Goal: Transaction & Acquisition: Purchase product/service

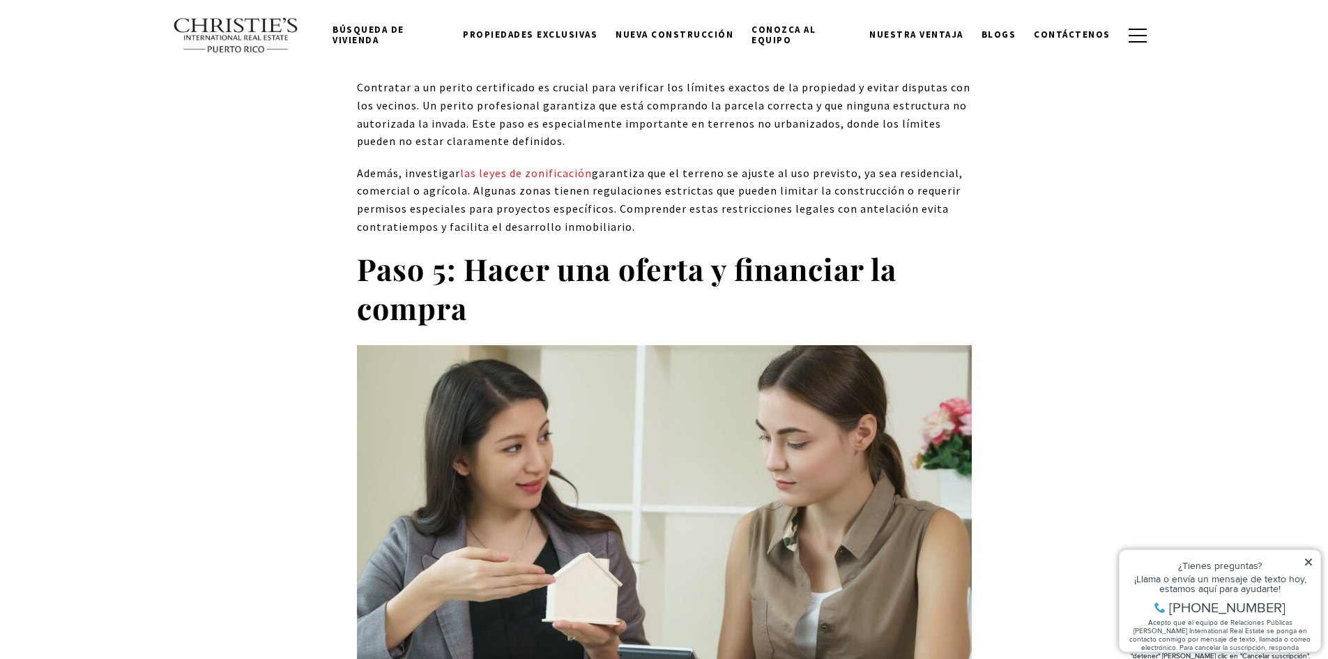
scroll to position [6764, 0]
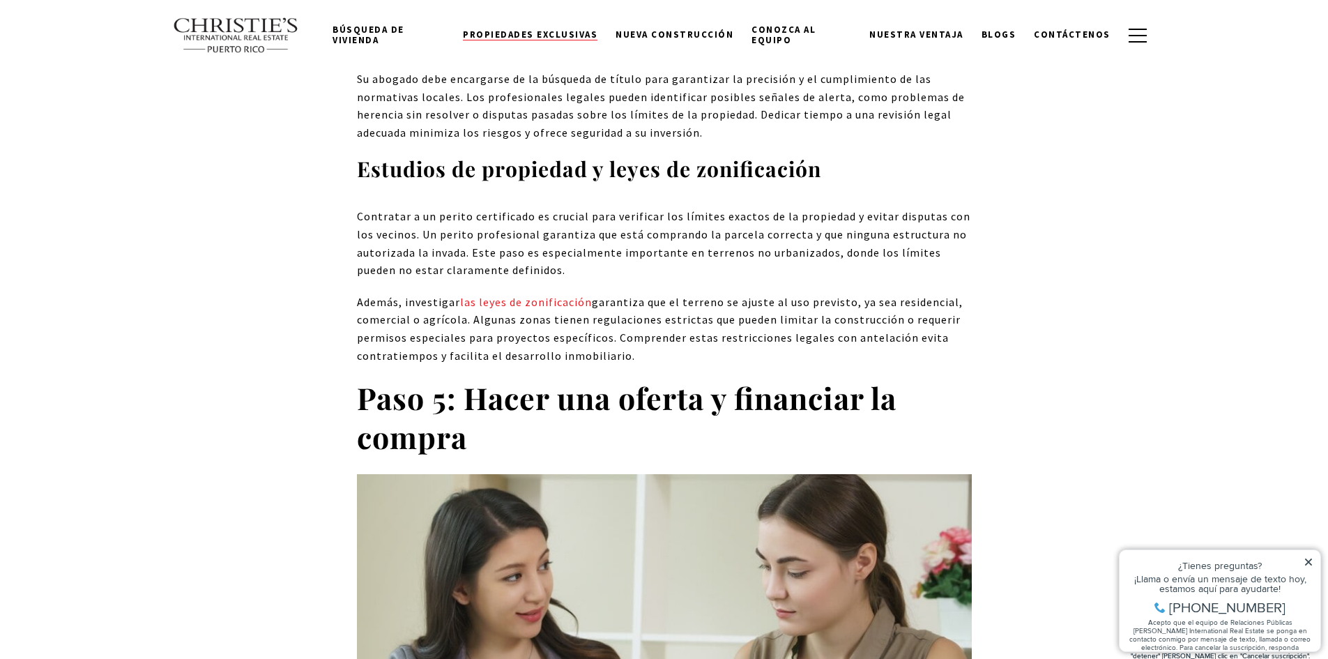
click at [568, 36] on font "Propiedades exclusivas" at bounding box center [530, 35] width 135 height 12
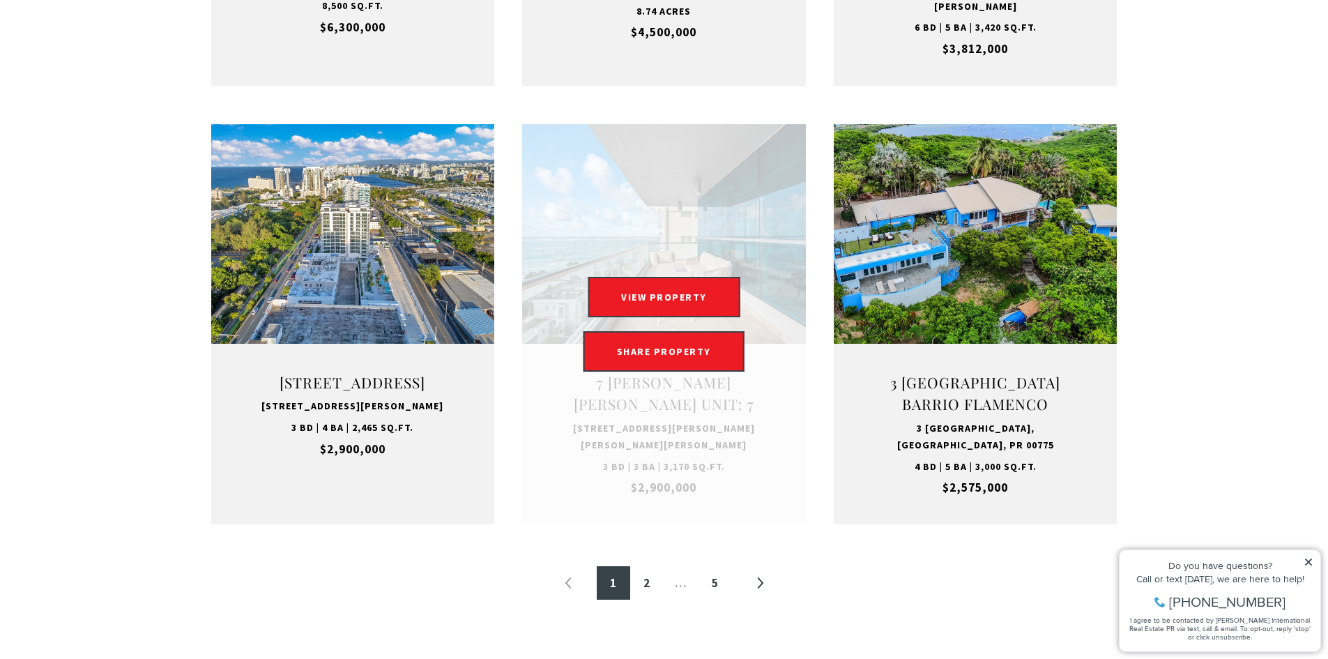
scroll to position [1534, 0]
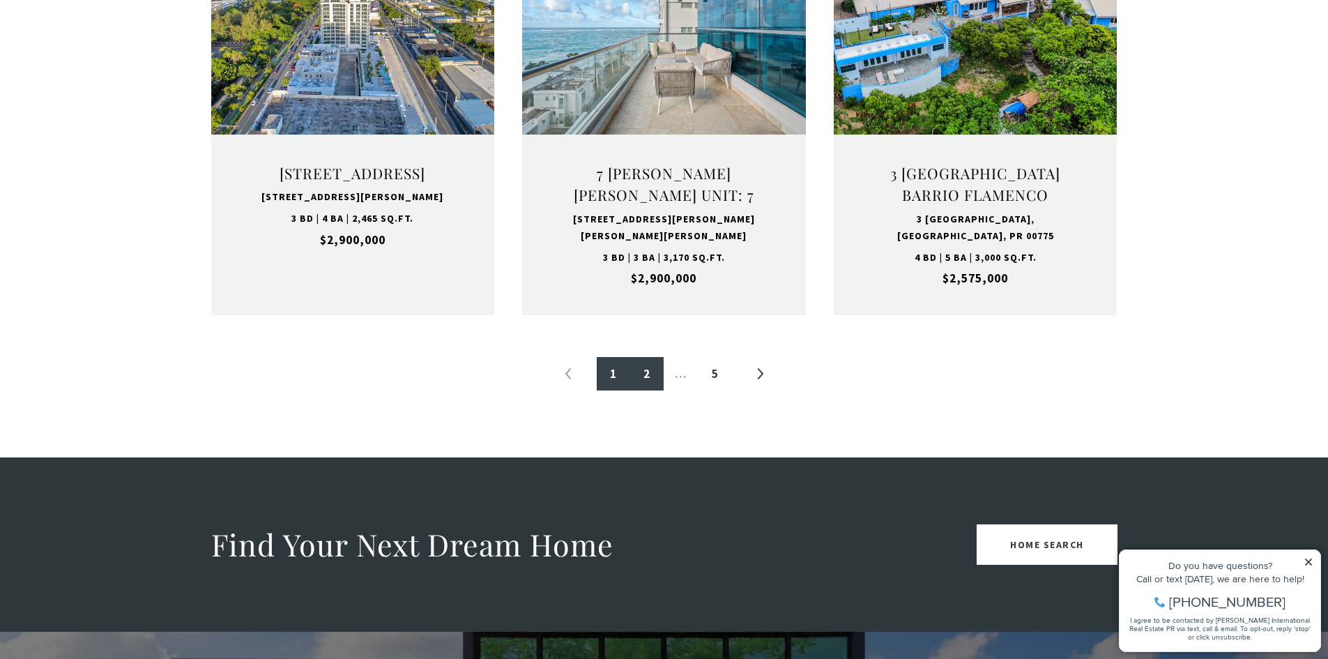
click at [648, 381] on link "2" at bounding box center [646, 373] width 33 height 33
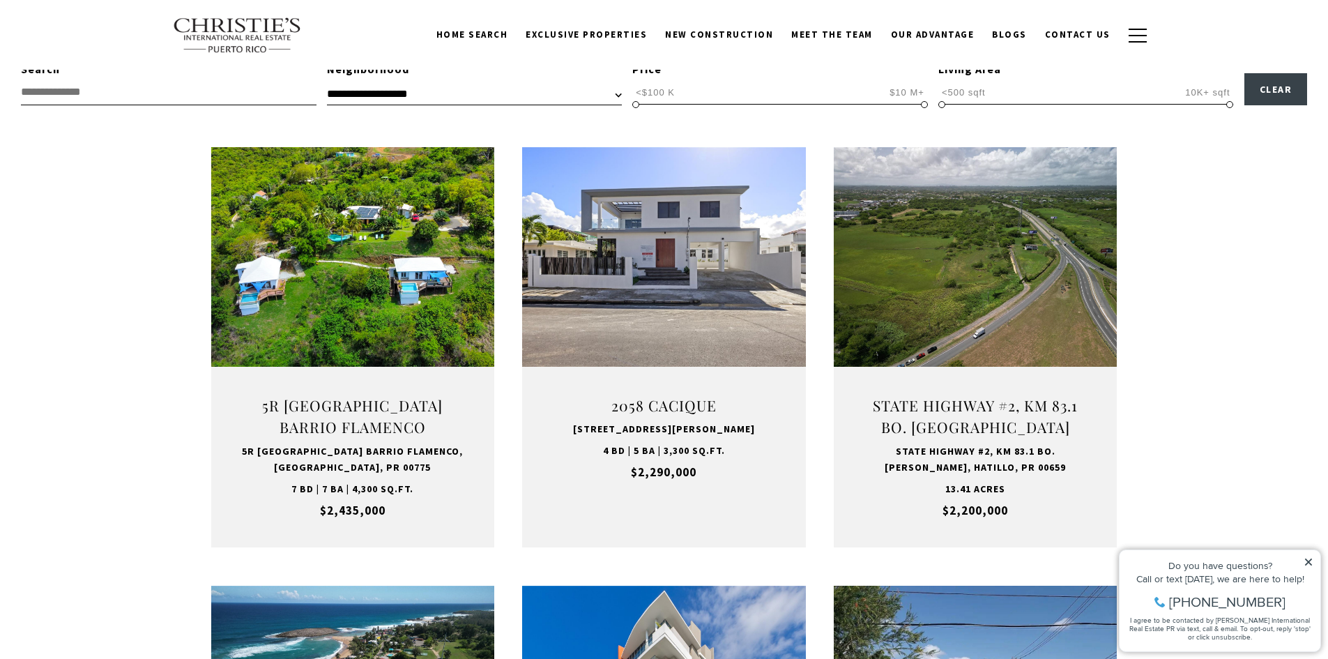
scroll to position [418, 0]
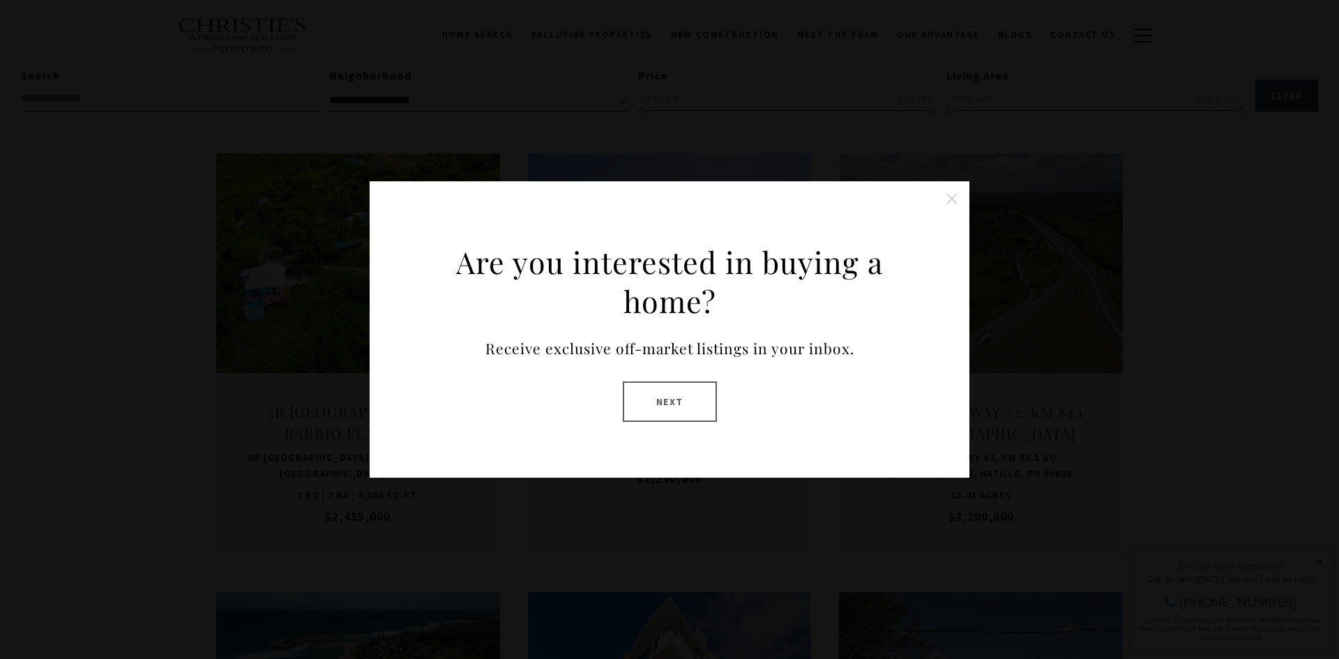
click at [946, 199] on button "Close this option" at bounding box center [952, 199] width 28 height 28
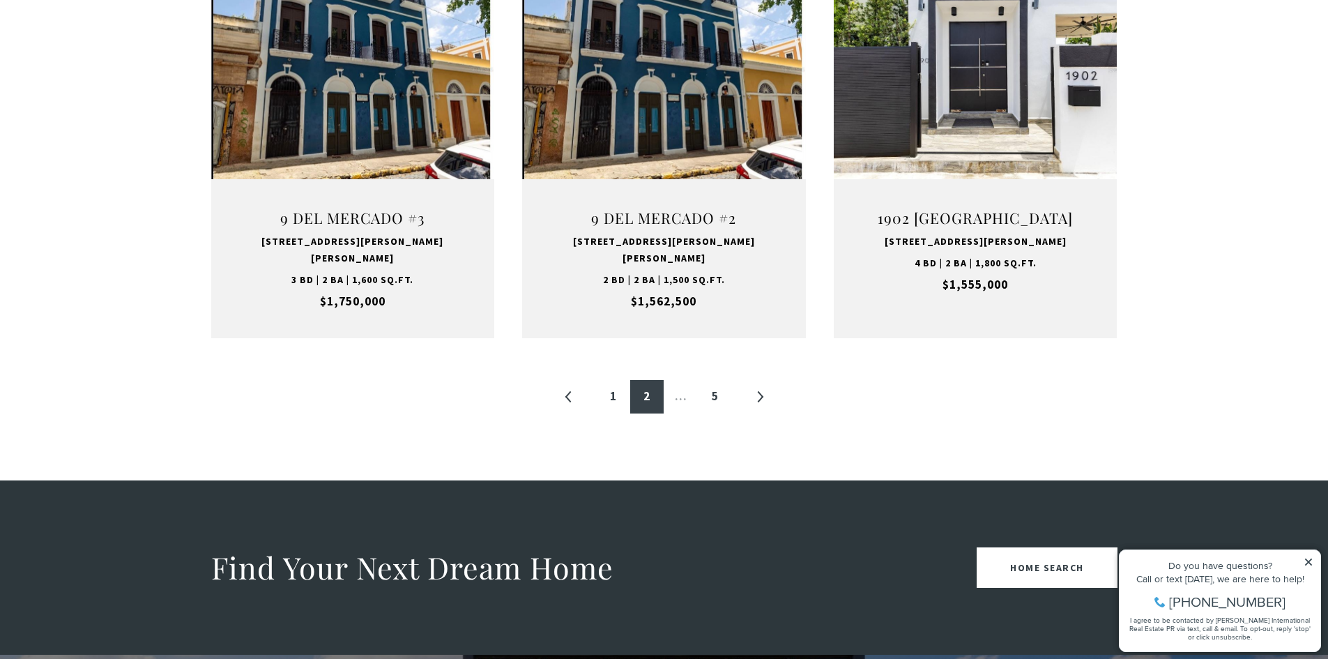
scroll to position [1534, 0]
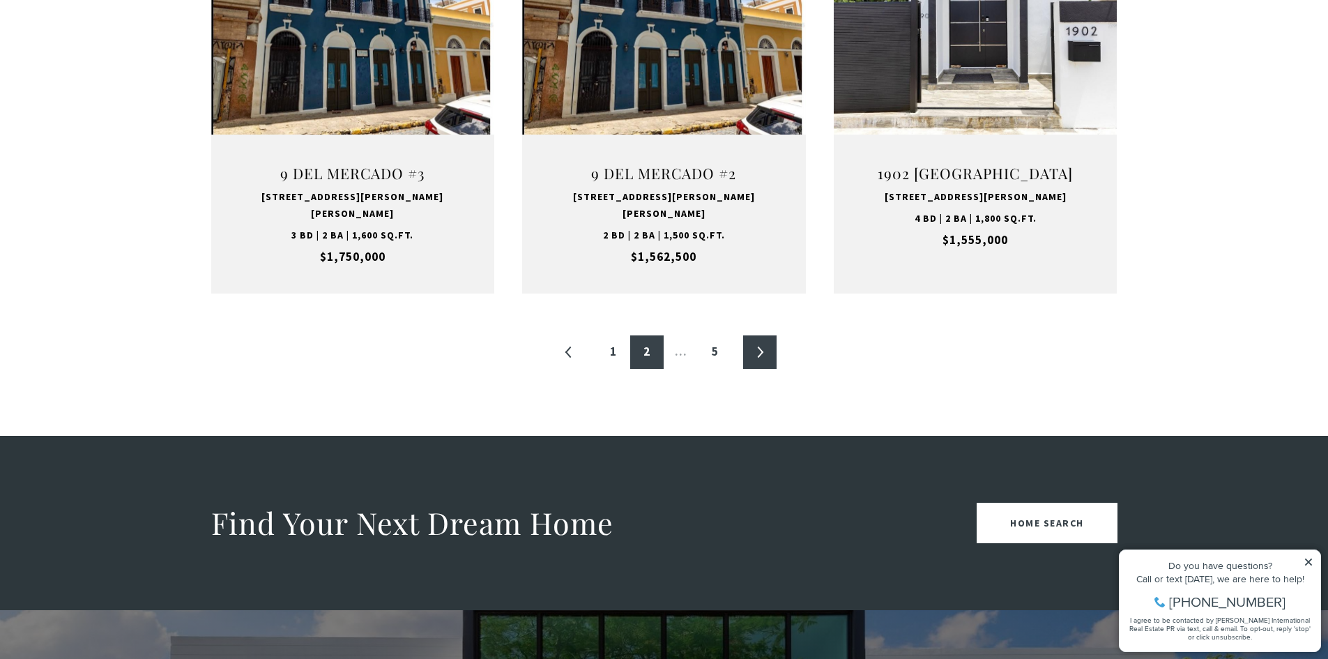
click at [764, 335] on link "»" at bounding box center [759, 351] width 33 height 33
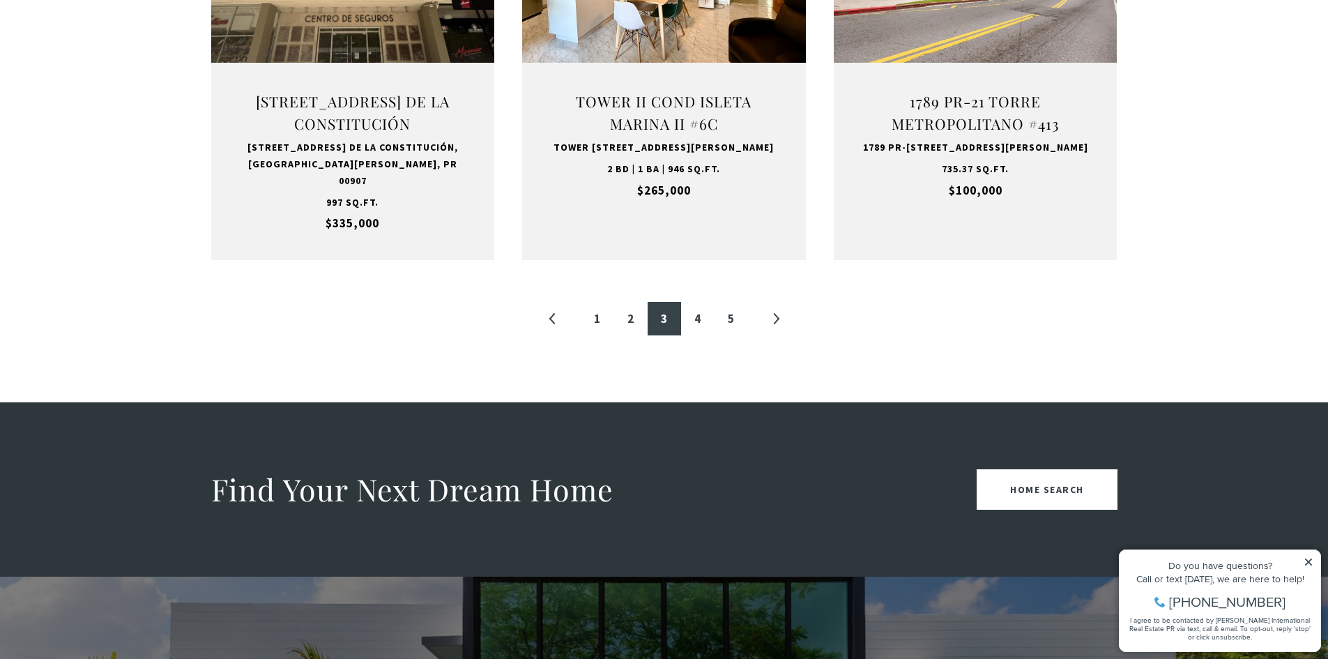
scroll to position [1604, 0]
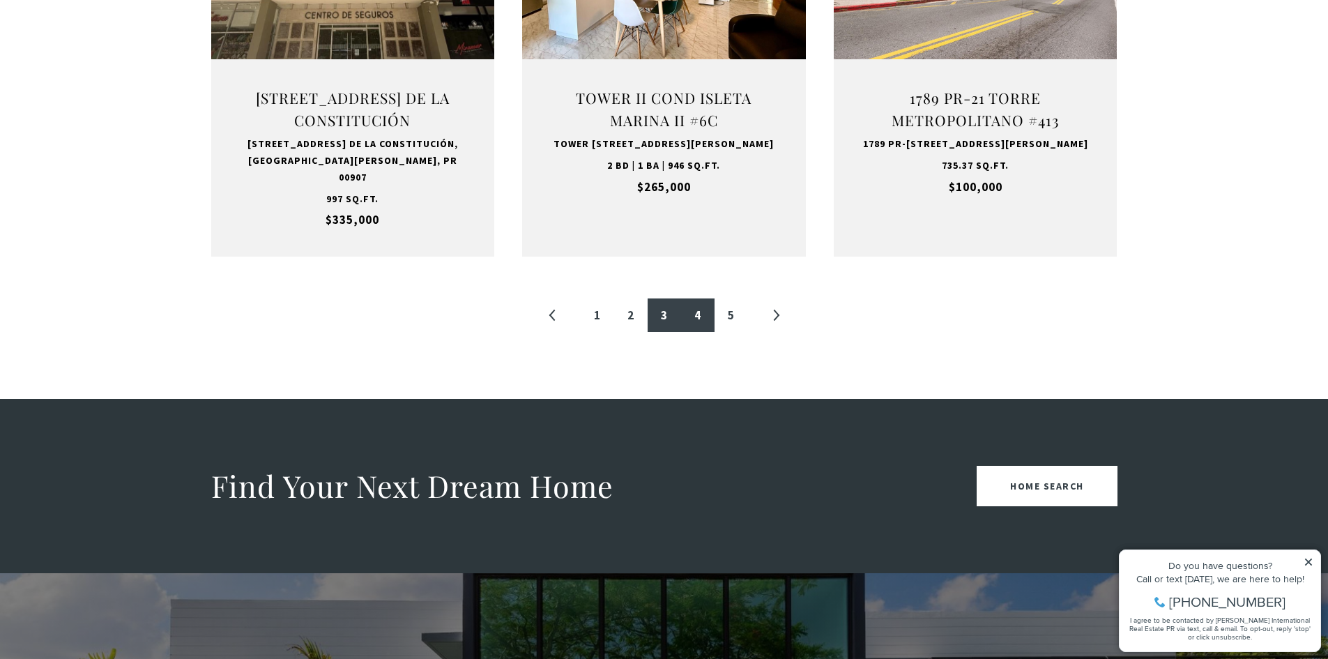
click at [681, 300] on link "4" at bounding box center [697, 314] width 33 height 33
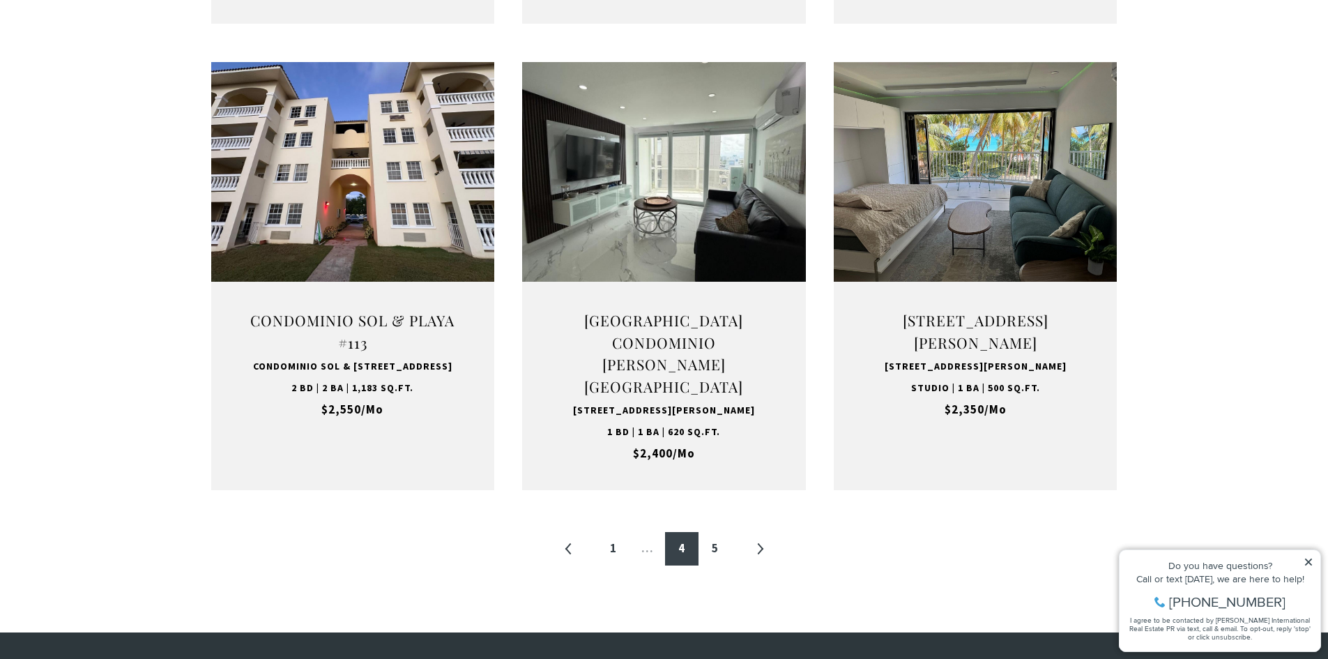
scroll to position [1604, 0]
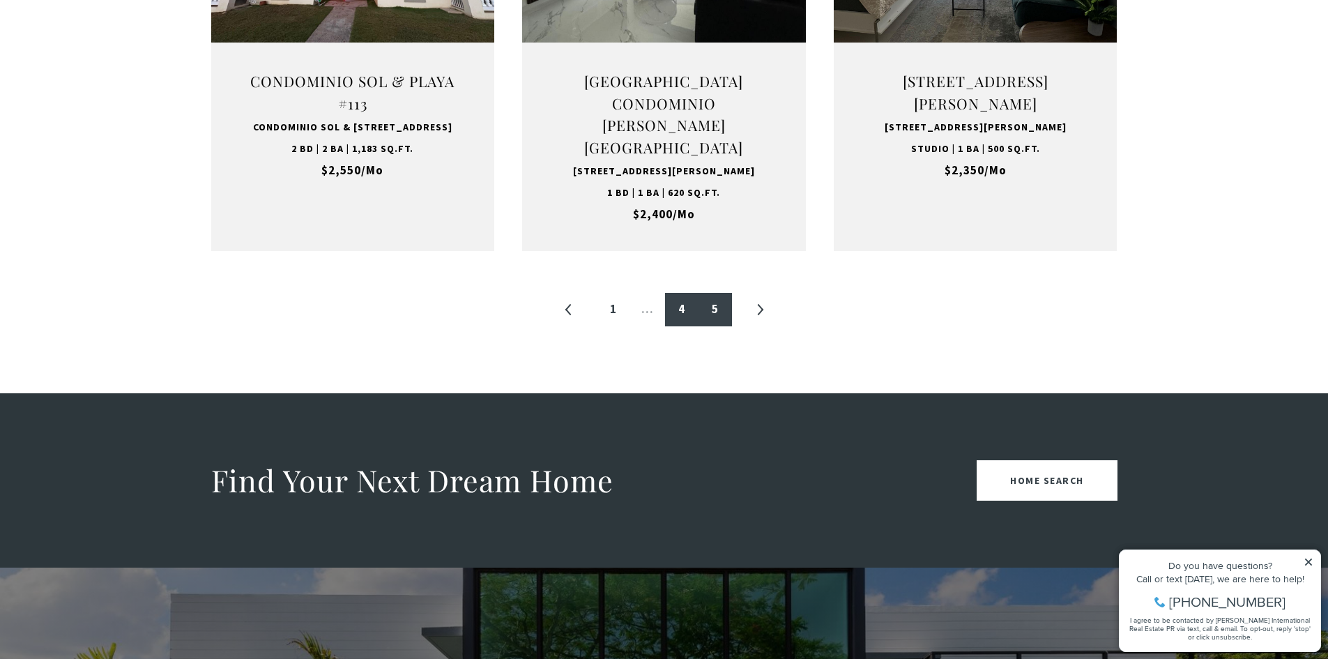
click at [706, 324] on link "5" at bounding box center [715, 309] width 33 height 33
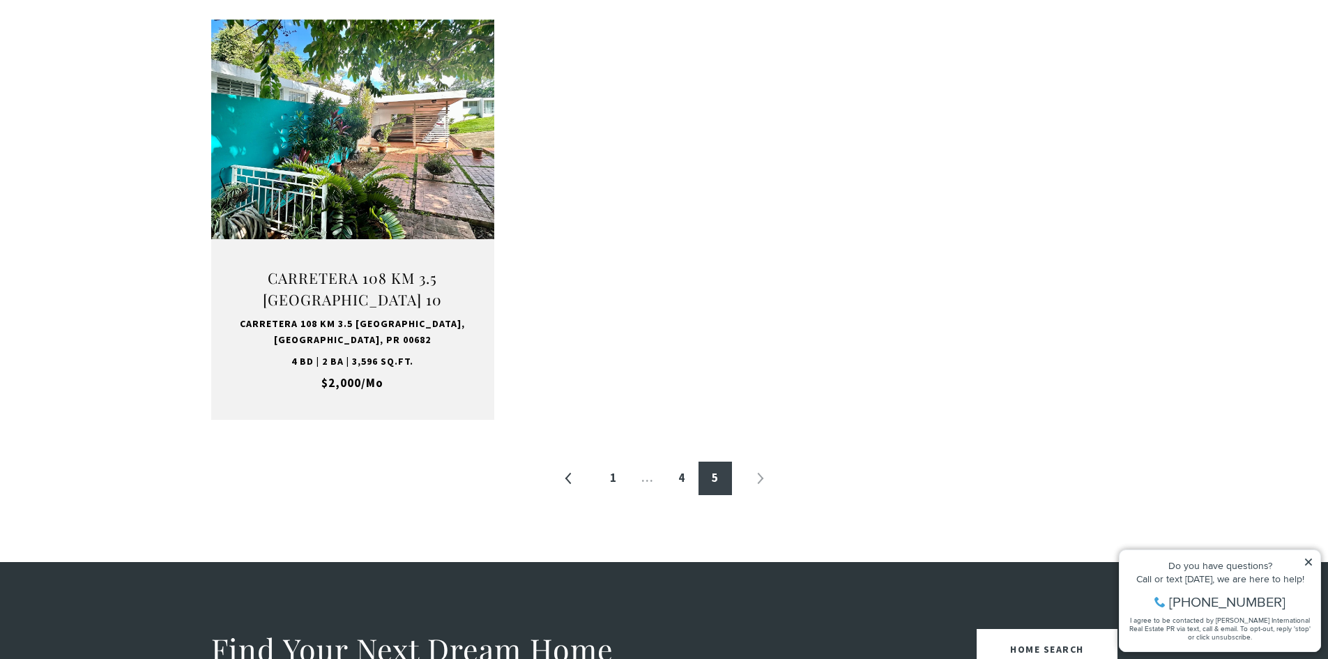
scroll to position [697, 0]
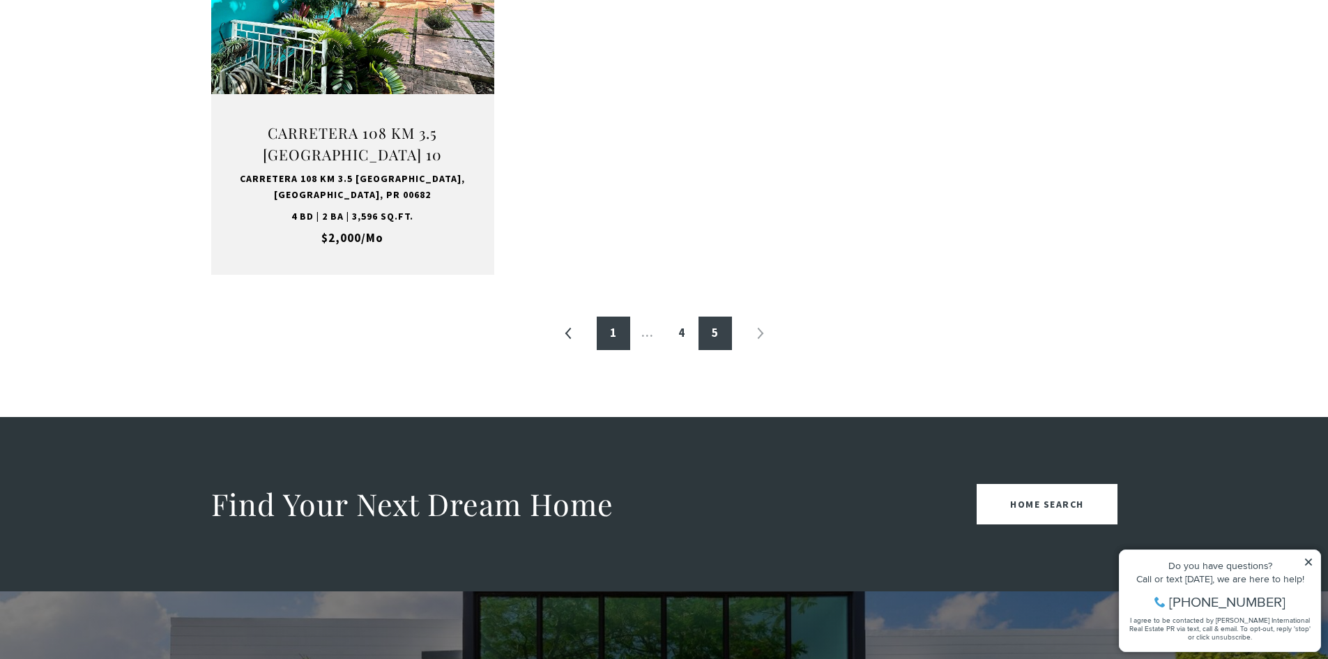
click at [616, 340] on link "1" at bounding box center [613, 333] width 33 height 33
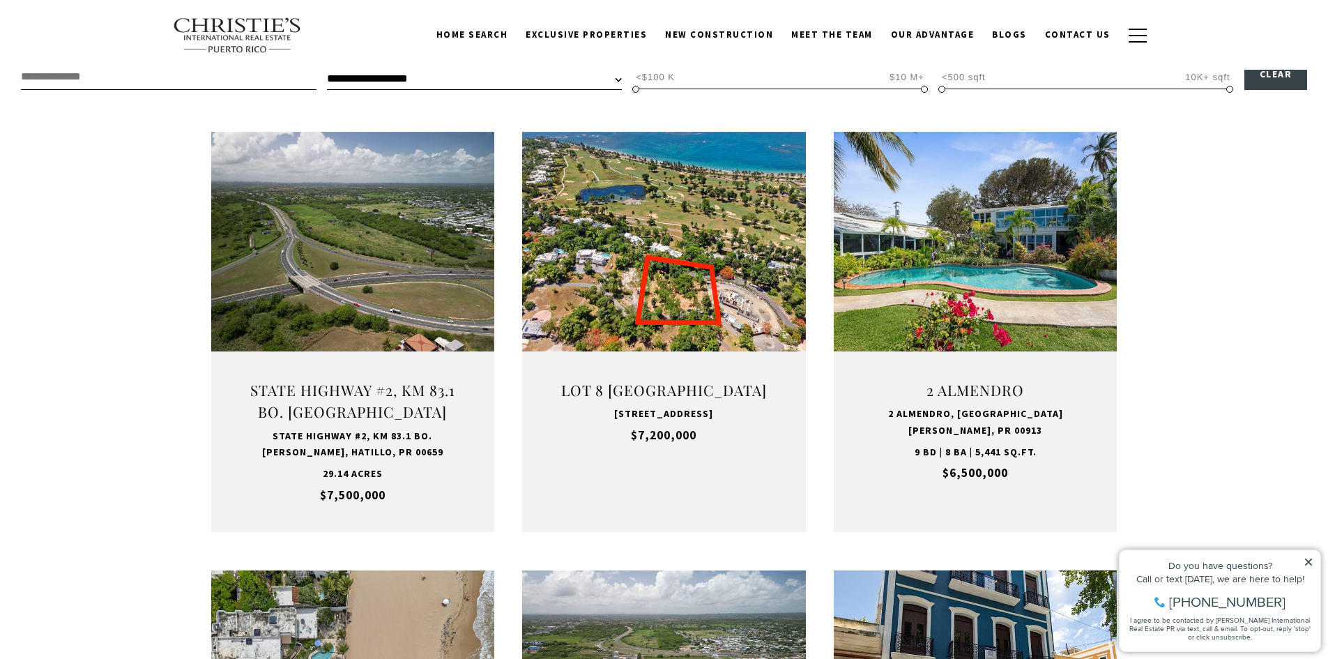
scroll to position [418, 0]
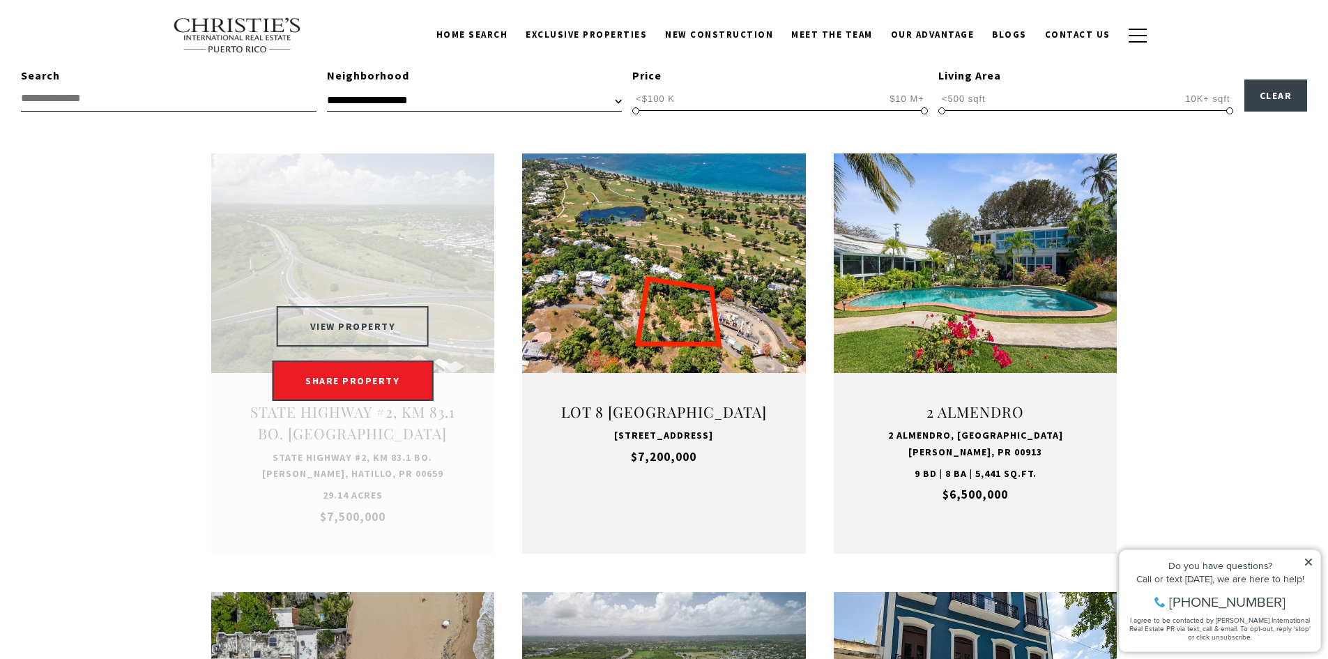
click at [359, 327] on button "VIEW PROPERTY" at bounding box center [353, 326] width 153 height 40
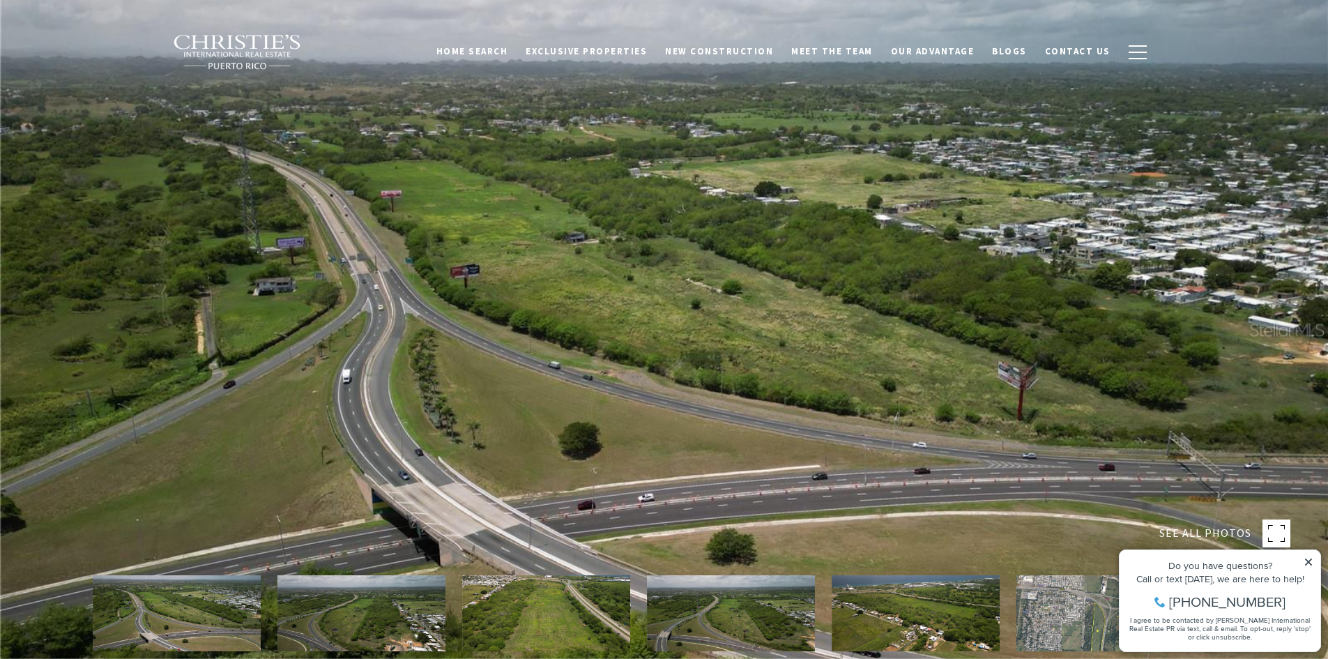
click at [342, 621] on img at bounding box center [362, 613] width 168 height 76
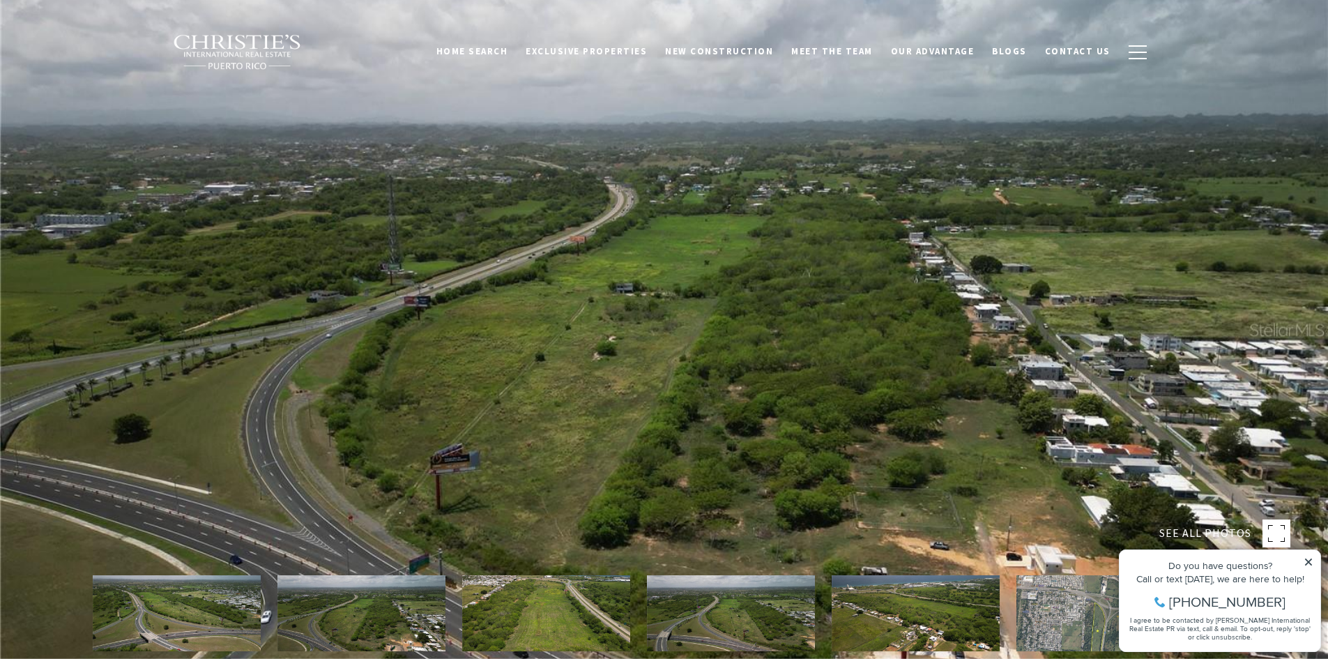
click at [502, 617] on img at bounding box center [546, 613] width 168 height 76
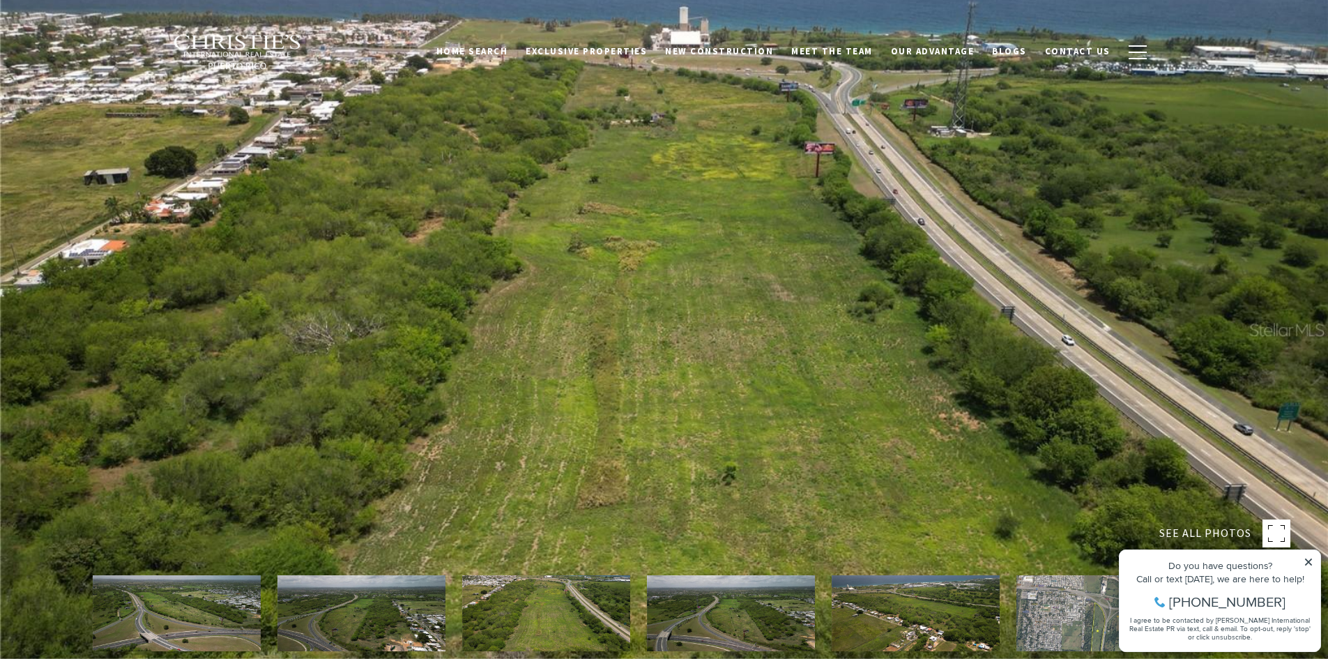
click at [777, 624] on img at bounding box center [731, 613] width 168 height 76
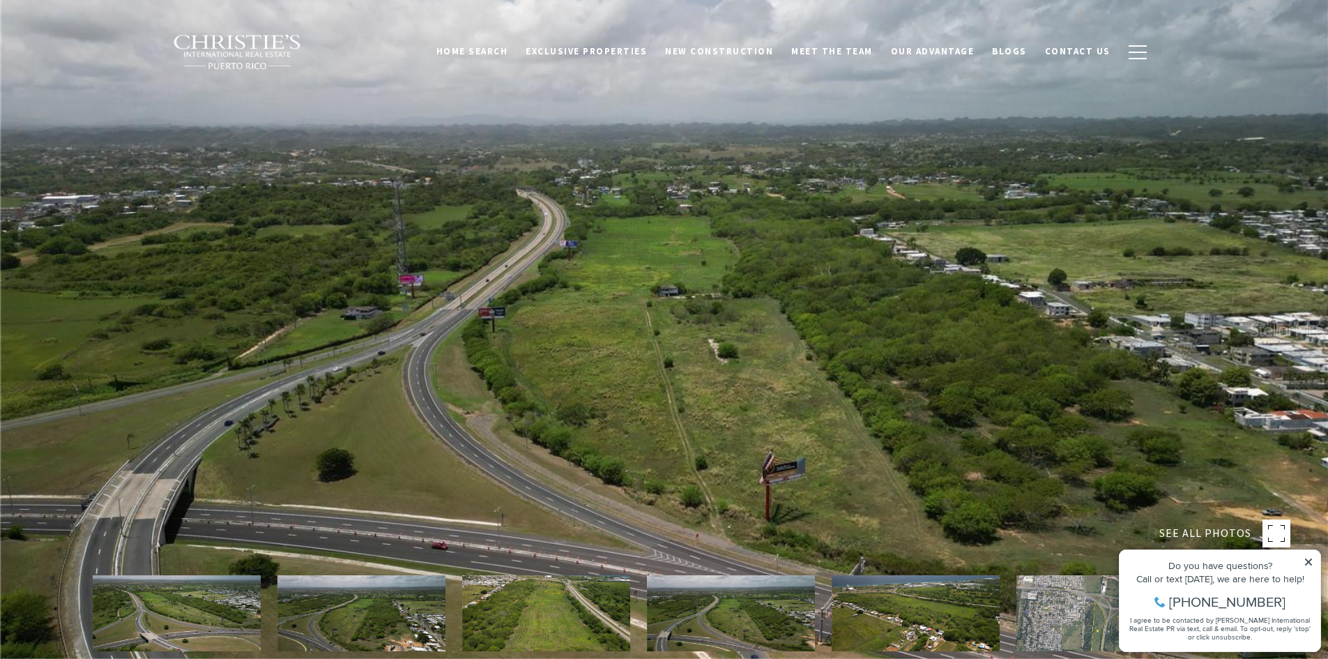
click at [933, 623] on img at bounding box center [916, 613] width 168 height 76
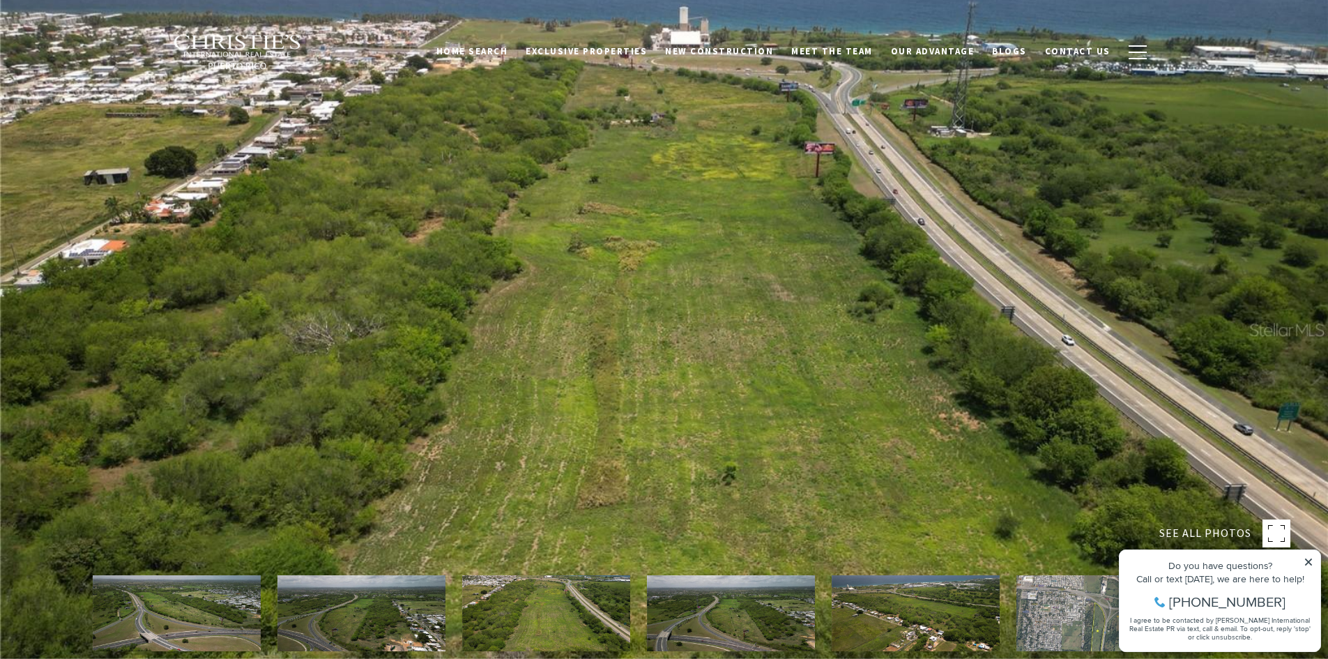
click at [1306, 563] on icon at bounding box center [1309, 562] width 10 height 10
click at [157, 620] on img at bounding box center [177, 613] width 168 height 76
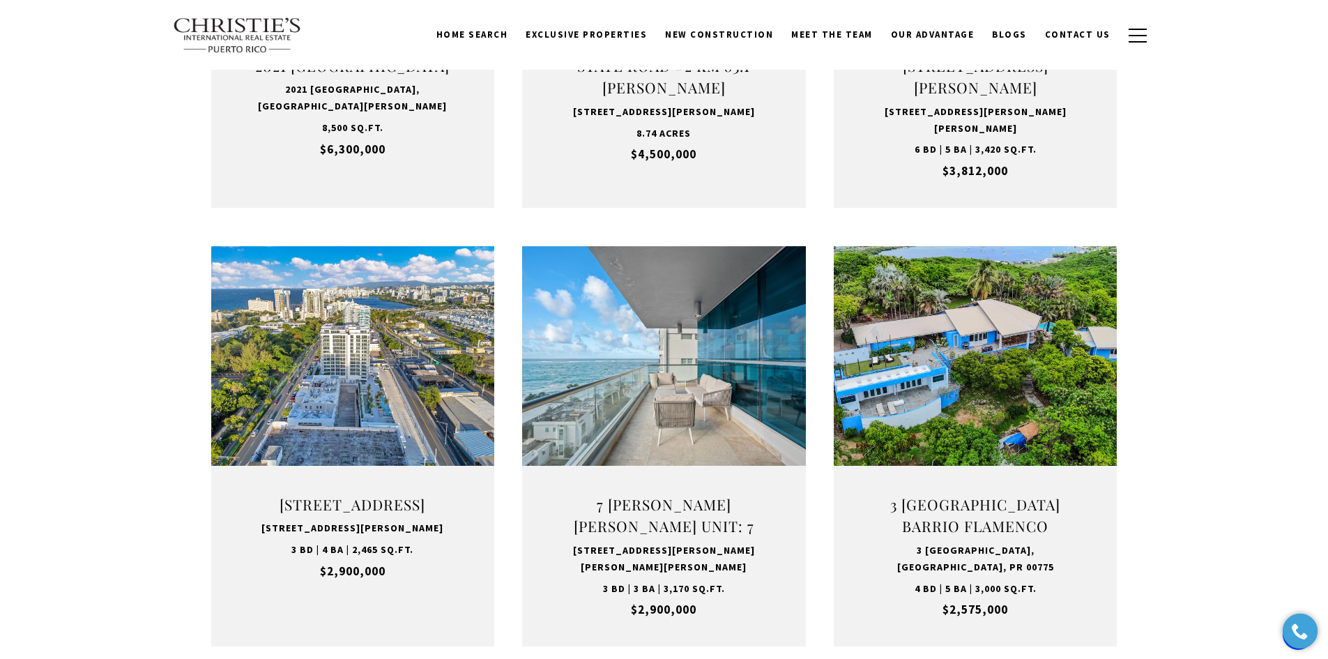
scroll to position [1046, 0]
